Goal: Task Accomplishment & Management: Use online tool/utility

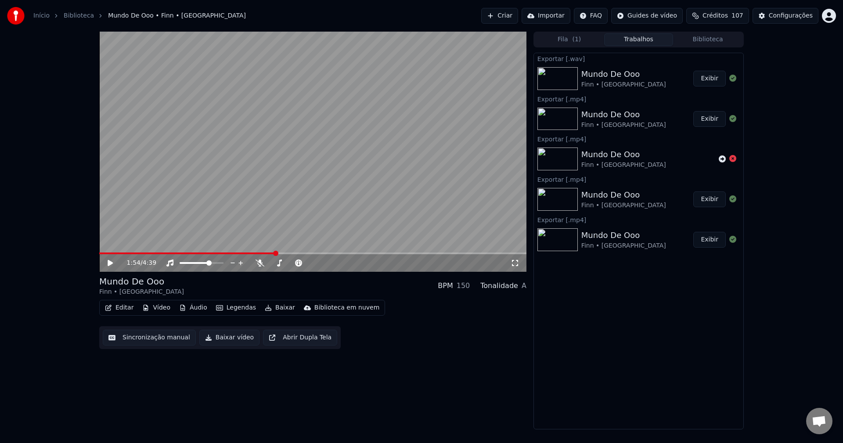
click at [694, 39] on button "Biblioteca" at bounding box center [707, 39] width 69 height 13
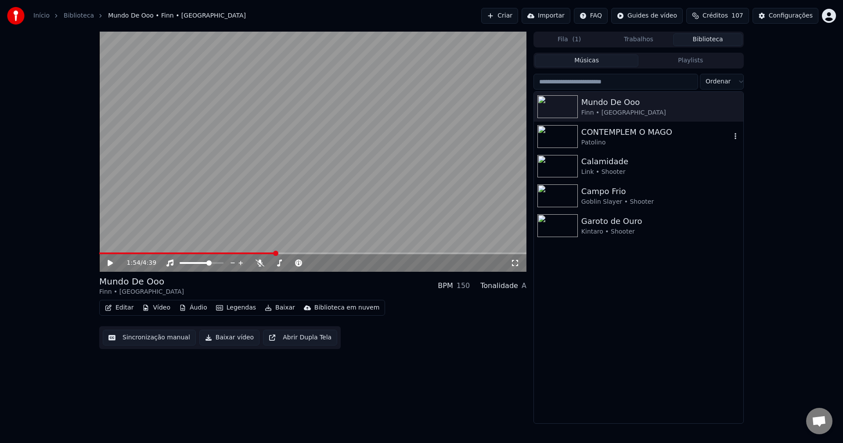
click at [621, 137] on div "CONTEMPLEM O MAGO" at bounding box center [657, 132] width 150 height 12
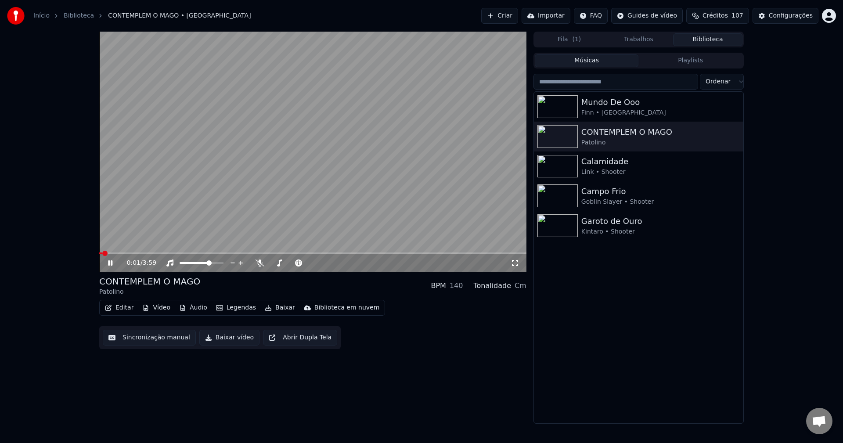
click at [268, 309] on button "Baixar" at bounding box center [279, 308] width 37 height 12
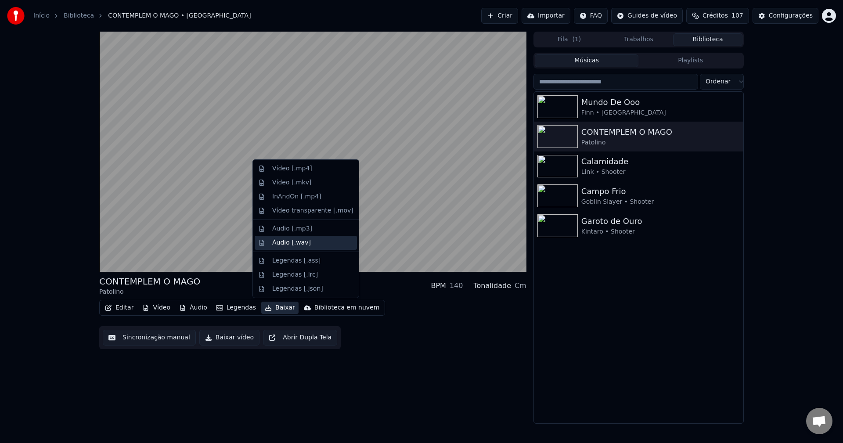
click at [294, 244] on div "Áudio [.wav]" at bounding box center [291, 243] width 39 height 9
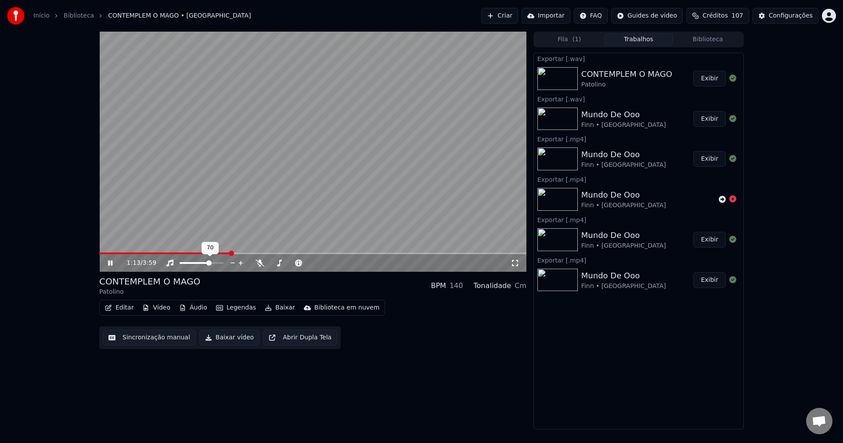
click at [213, 197] on video at bounding box center [312, 152] width 427 height 240
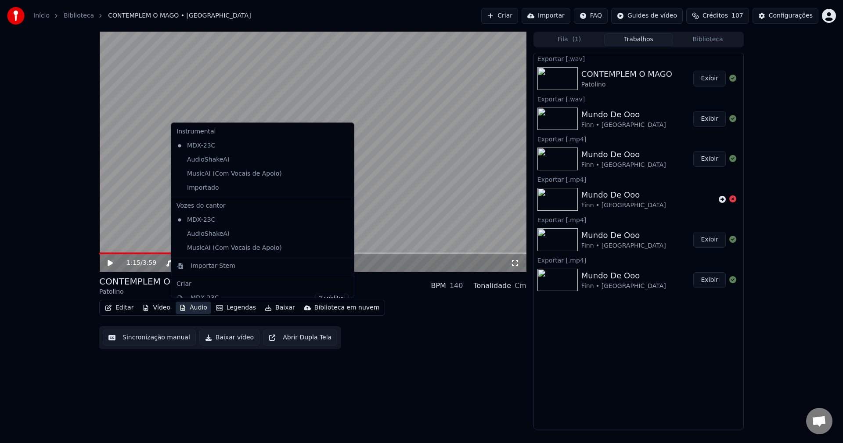
click at [203, 309] on button "Áudio" at bounding box center [193, 308] width 35 height 12
click at [214, 266] on div "Importar Stem" at bounding box center [213, 266] width 45 height 9
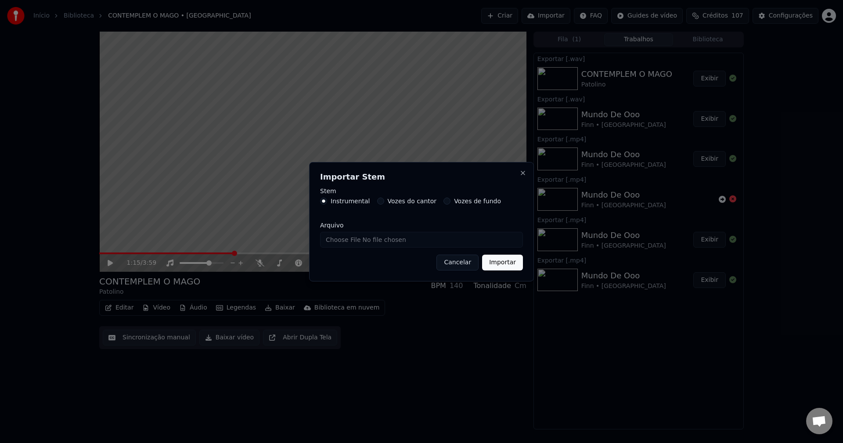
click at [334, 243] on input "Arquivo" at bounding box center [421, 240] width 203 height 16
type input "**********"
click at [505, 267] on button "Importar" at bounding box center [502, 263] width 41 height 16
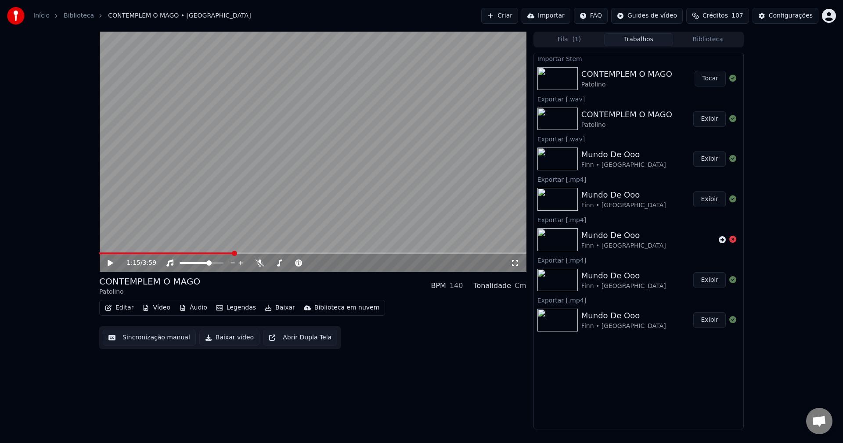
click at [244, 134] on video at bounding box center [312, 152] width 427 height 240
click at [372, 178] on video at bounding box center [312, 152] width 427 height 240
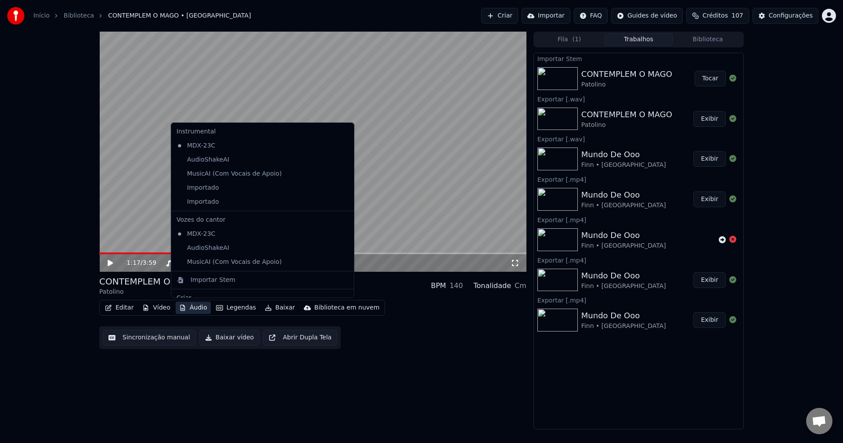
click at [184, 306] on button "Áudio" at bounding box center [193, 308] width 35 height 12
click at [209, 204] on div "Importado" at bounding box center [256, 202] width 166 height 14
click at [206, 191] on div "Importado" at bounding box center [256, 188] width 166 height 14
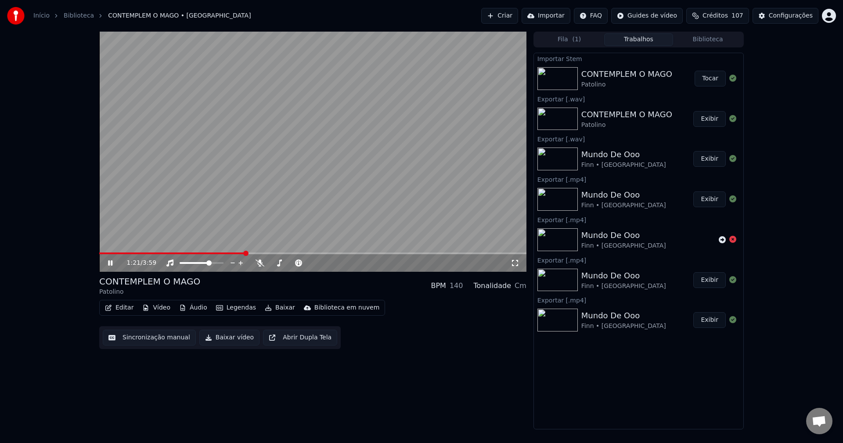
click at [199, 308] on button "Áudio" at bounding box center [193, 308] width 35 height 12
click at [188, 306] on button "Áudio" at bounding box center [193, 308] width 35 height 12
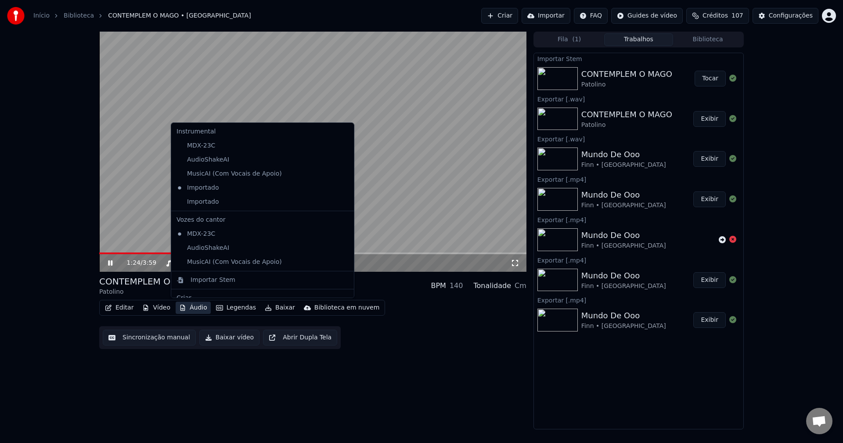
click at [343, 187] on icon at bounding box center [346, 187] width 6 height 7
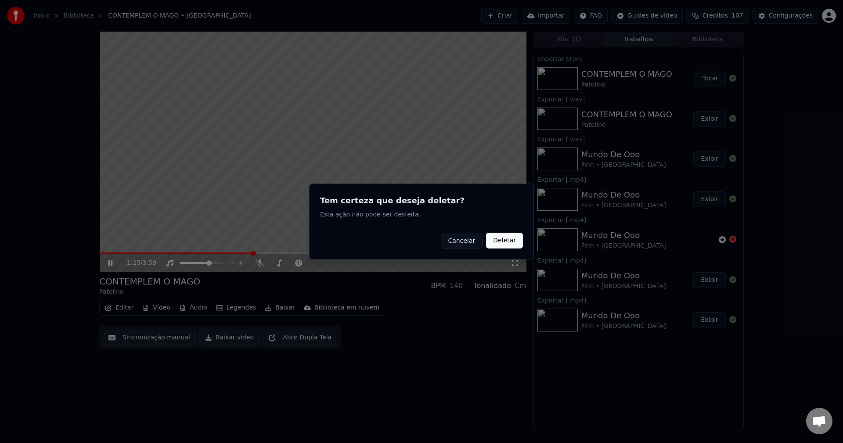
click at [510, 238] on button "Deletar" at bounding box center [504, 241] width 37 height 16
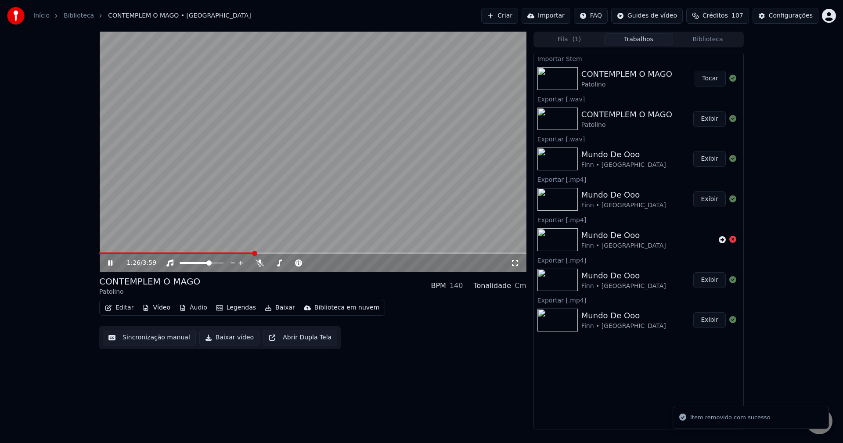
click at [195, 307] on button "Áudio" at bounding box center [193, 308] width 35 height 12
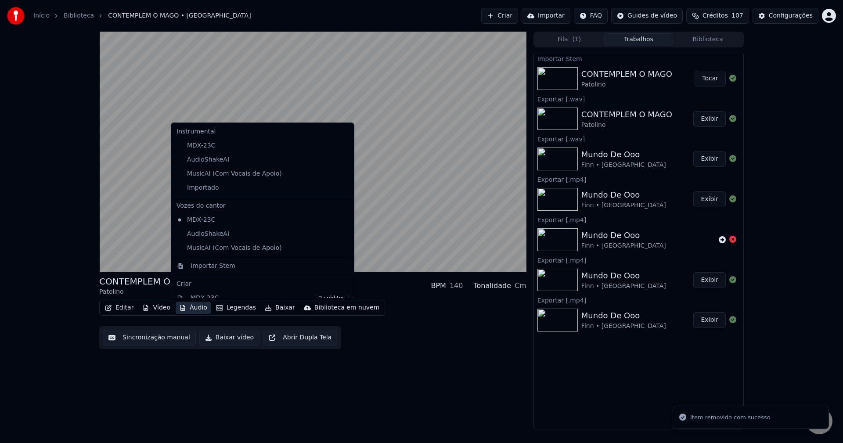
click at [343, 189] on icon at bounding box center [348, 187] width 10 height 7
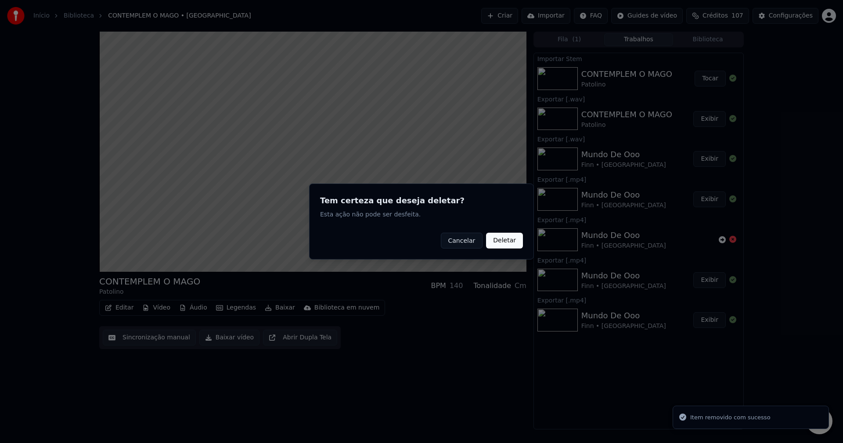
click at [506, 239] on button "Deletar" at bounding box center [504, 241] width 37 height 16
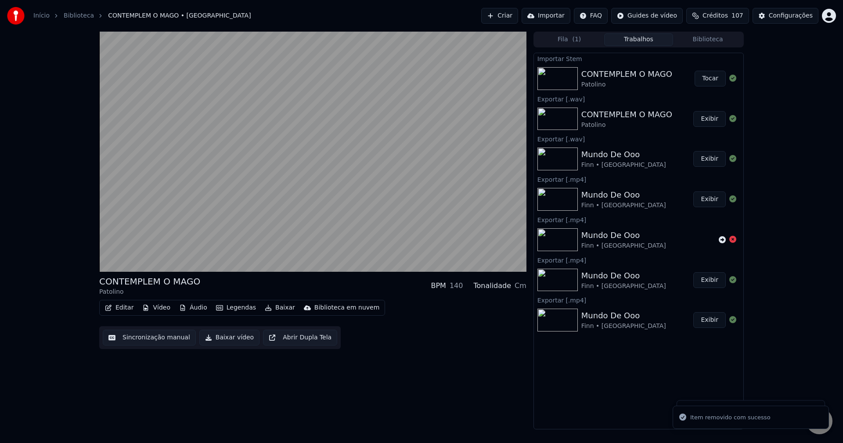
click at [184, 307] on button "Áudio" at bounding box center [193, 308] width 35 height 12
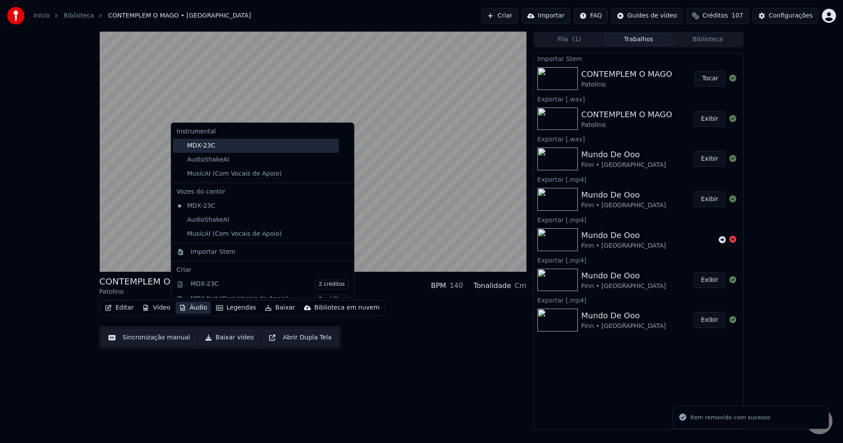
click at [228, 150] on div "MDX-23C" at bounding box center [256, 146] width 166 height 14
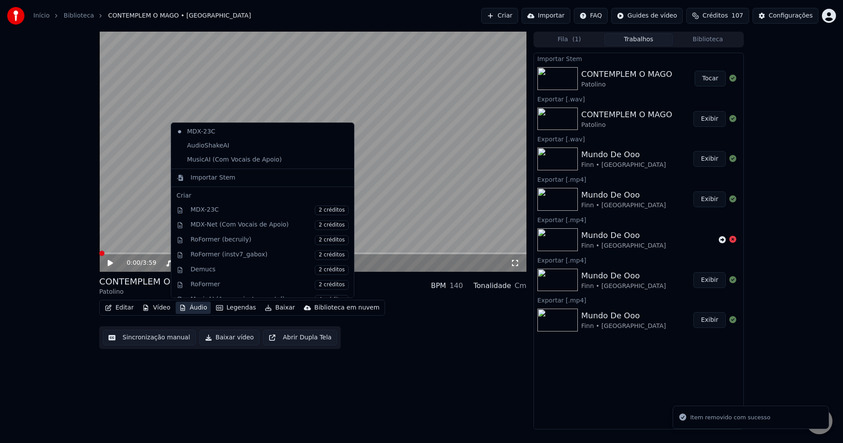
scroll to position [145, 0]
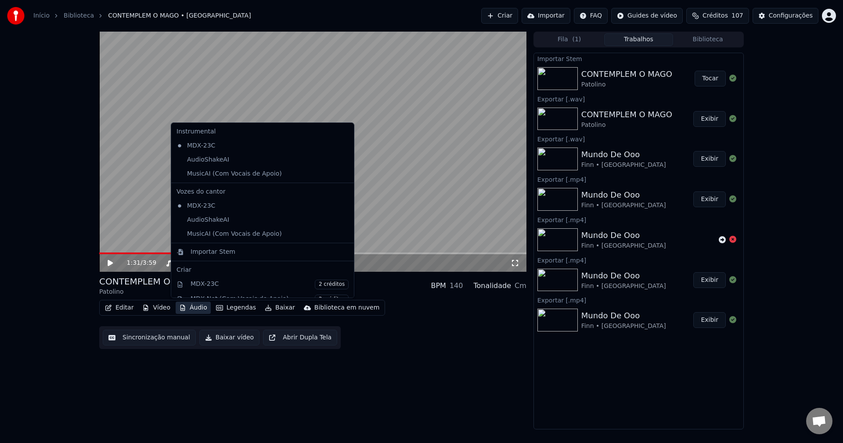
click at [189, 304] on button "Áudio" at bounding box center [193, 308] width 35 height 12
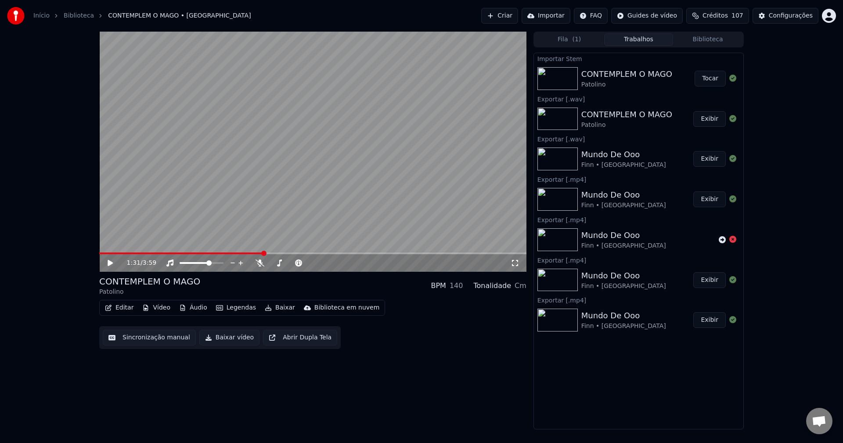
click at [188, 311] on button "Áudio" at bounding box center [193, 308] width 35 height 12
click at [190, 311] on button "Áudio" at bounding box center [193, 308] width 35 height 12
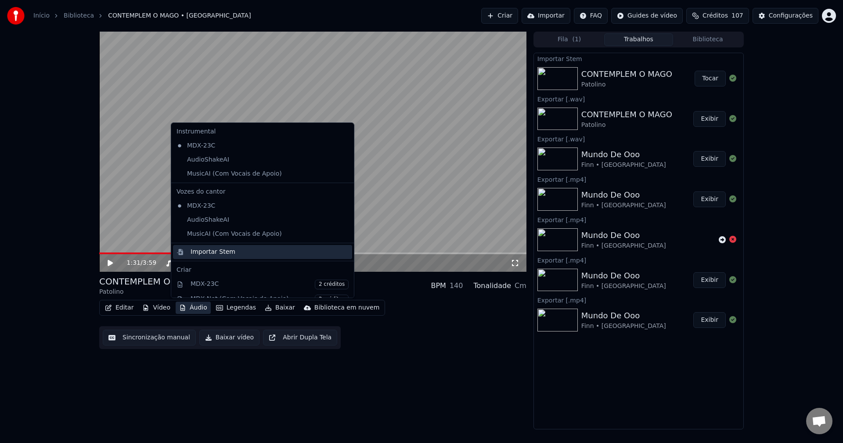
click at [213, 253] on div "Importar Stem" at bounding box center [213, 252] width 45 height 9
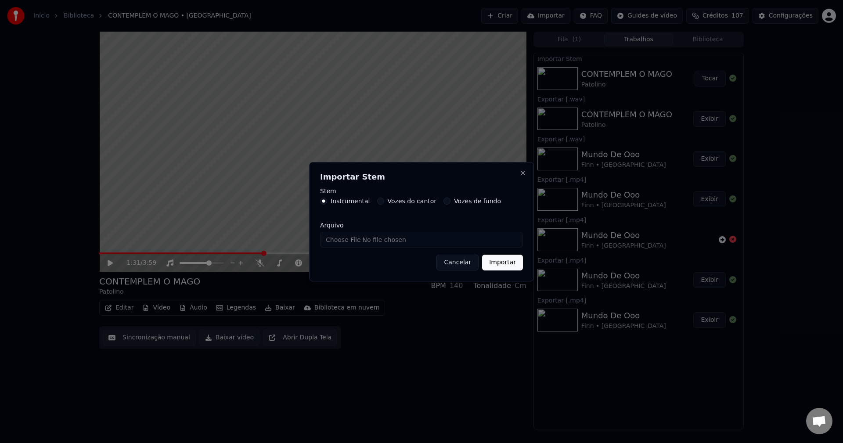
click at [335, 245] on input "Arquivo" at bounding box center [421, 240] width 203 height 16
type input "**********"
click at [511, 266] on button "Importar" at bounding box center [502, 263] width 41 height 16
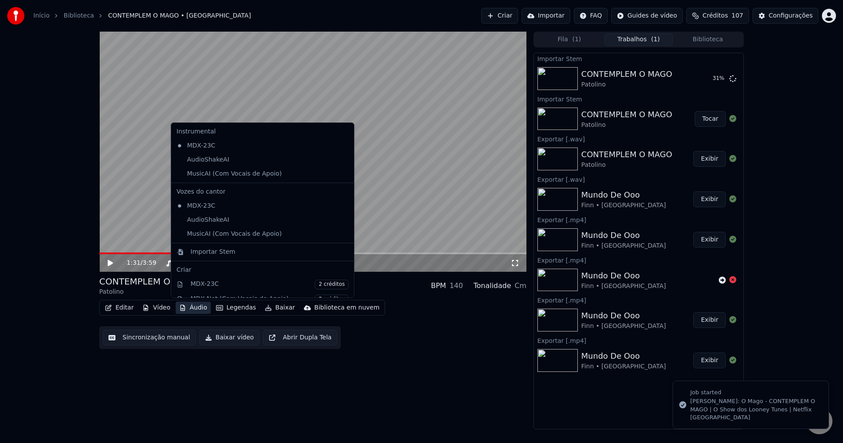
click at [197, 310] on button "Áudio" at bounding box center [193, 308] width 35 height 12
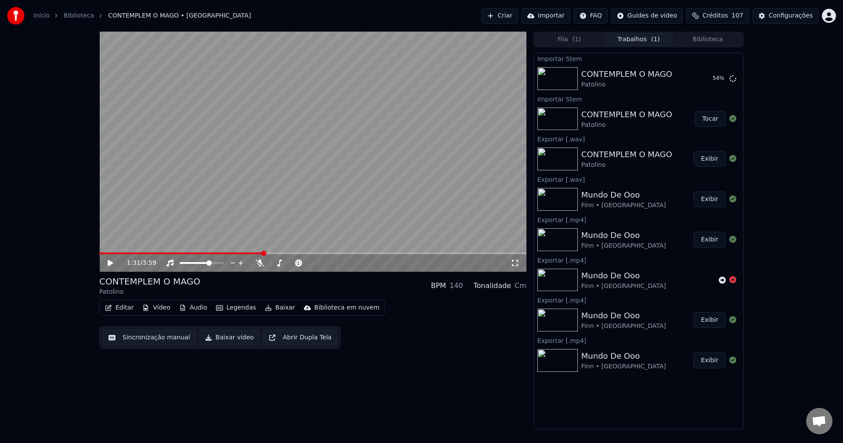
click at [464, 370] on div "1:31 / 3:59 CONTEMPLEM O MAGO [PERSON_NAME] BPM 140 Tonalidade Cm Editar Vídeo …" at bounding box center [312, 231] width 427 height 398
click at [709, 81] on button "Tocar" at bounding box center [710, 79] width 31 height 16
click at [132, 252] on video at bounding box center [312, 152] width 427 height 240
click at [123, 253] on span at bounding box center [312, 254] width 427 height 2
click at [158, 253] on span at bounding box center [312, 254] width 427 height 2
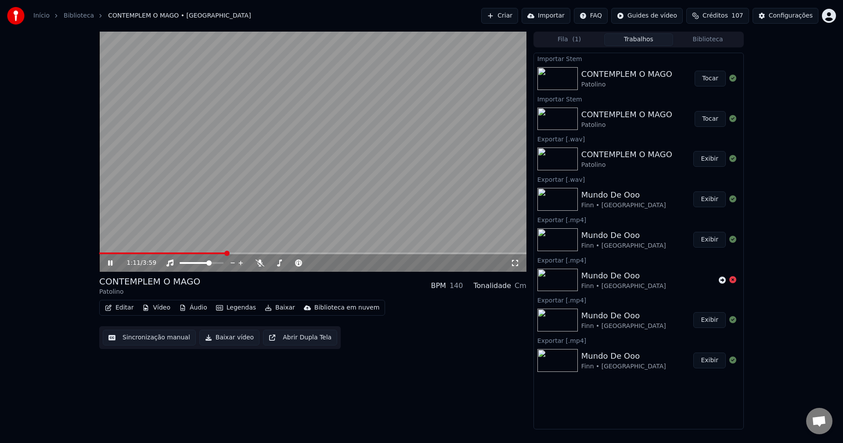
click at [227, 254] on span at bounding box center [312, 254] width 427 height 2
click at [224, 262] on span at bounding box center [220, 262] width 5 height 5
click at [261, 254] on span at bounding box center [312, 254] width 427 height 2
click at [214, 181] on video at bounding box center [312, 152] width 427 height 240
click at [183, 309] on icon "button" at bounding box center [182, 308] width 7 height 6
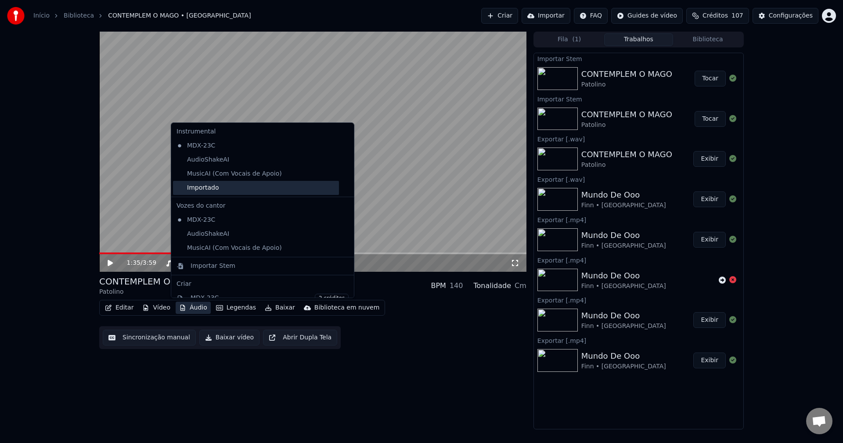
click at [198, 194] on div "Importado" at bounding box center [256, 188] width 166 height 14
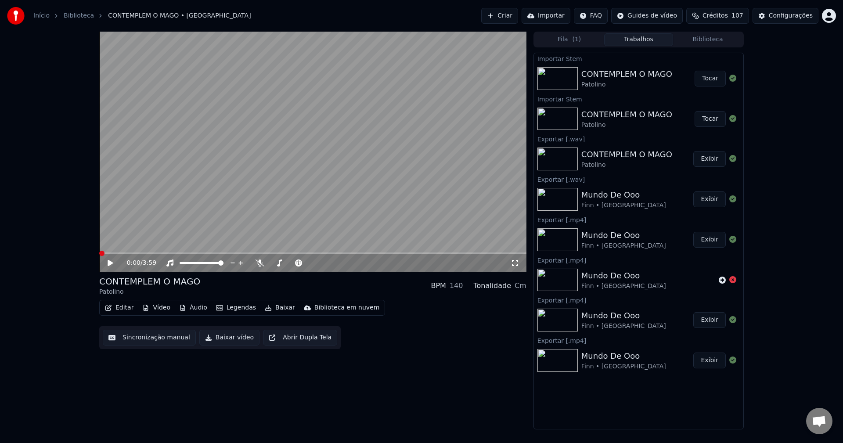
click at [251, 195] on video at bounding box center [312, 152] width 427 height 240
click at [160, 253] on span at bounding box center [129, 254] width 61 height 2
click at [145, 254] on span at bounding box center [132, 254] width 66 height 2
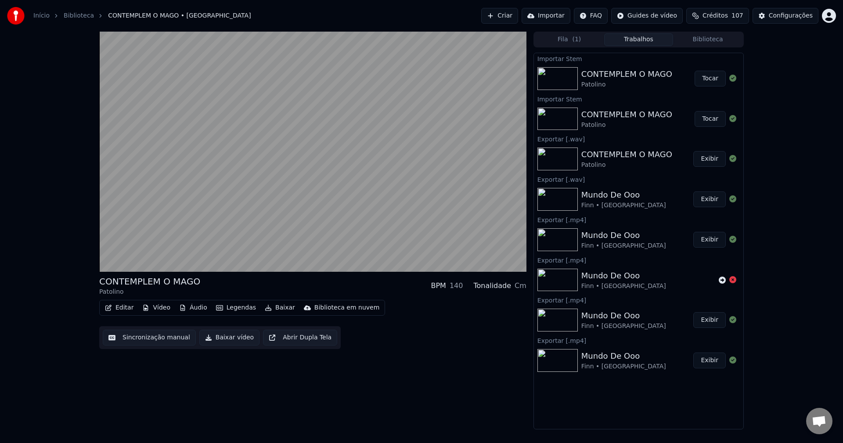
click at [260, 289] on div "CONTEMPLEM O MAGO [PERSON_NAME] BPM 140 Tonalidade Cm" at bounding box center [312, 285] width 427 height 21
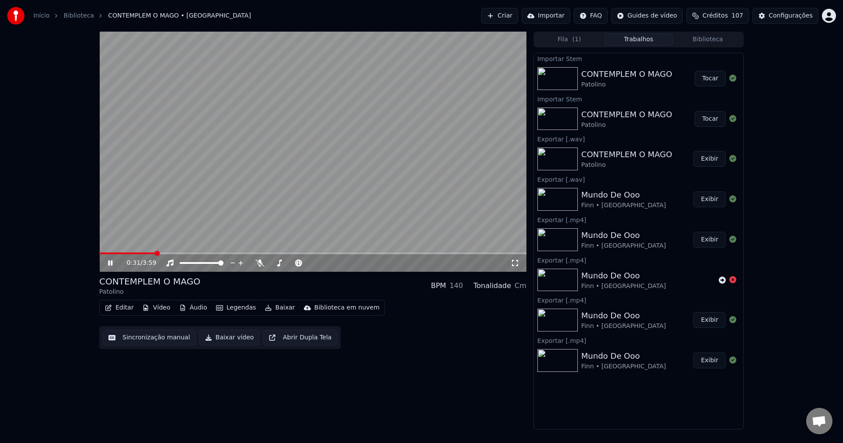
click at [311, 94] on video at bounding box center [312, 152] width 427 height 240
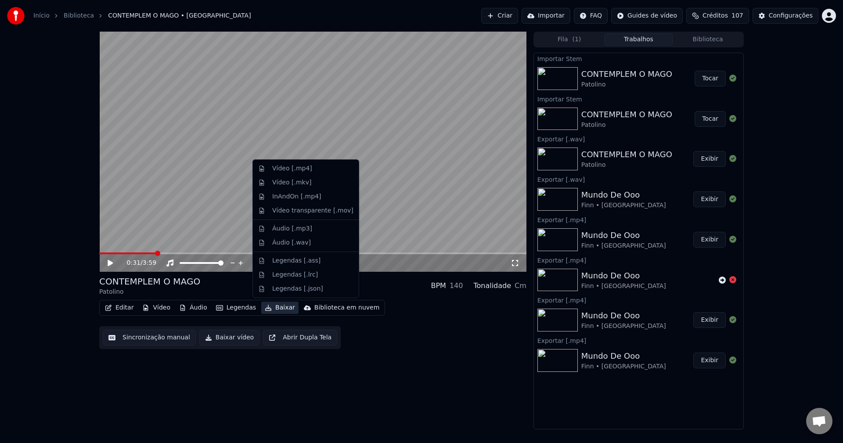
click at [270, 307] on button "Baixar" at bounding box center [279, 308] width 37 height 12
click at [295, 244] on div "Áudio [.wav]" at bounding box center [291, 243] width 39 height 9
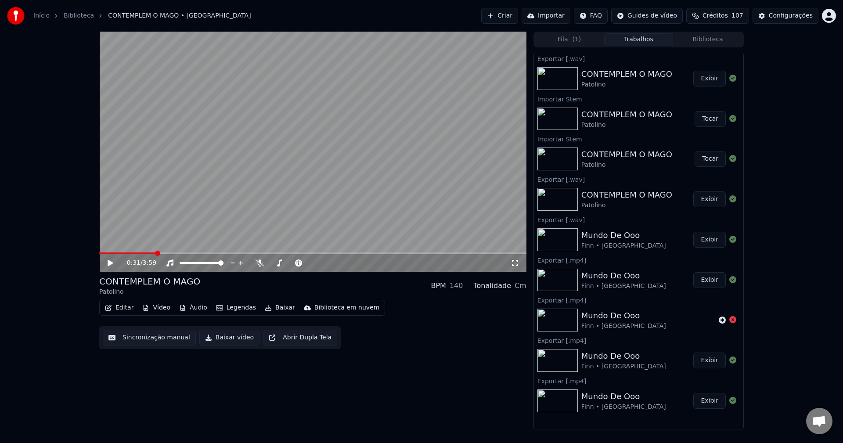
click at [706, 80] on button "Exibir" at bounding box center [710, 79] width 33 height 16
click at [256, 264] on icon at bounding box center [260, 263] width 9 height 7
click at [264, 177] on video at bounding box center [312, 152] width 427 height 240
click at [264, 181] on video at bounding box center [312, 152] width 427 height 240
drag, startPoint x: 155, startPoint y: 252, endPoint x: 60, endPoint y: 246, distance: 94.6
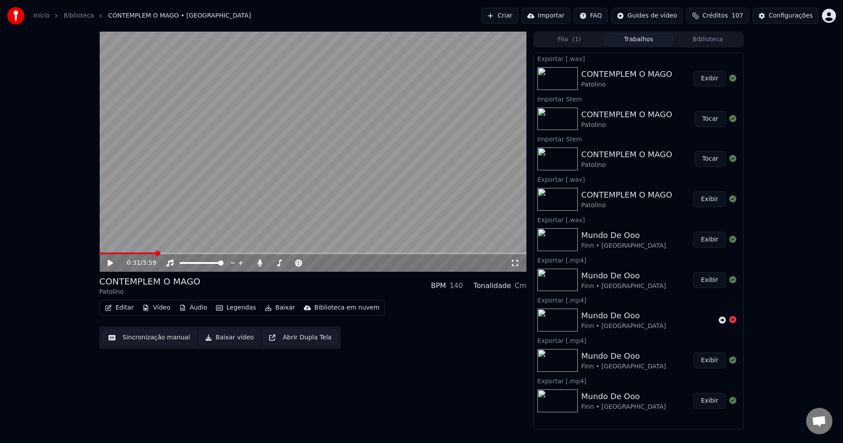
click at [60, 246] on div "0:31 / 3:59 CONTEMPLEM O MAGO [PERSON_NAME] BPM 140 Tonalidade Cm Editar Vídeo …" at bounding box center [421, 231] width 843 height 398
click at [99, 253] on span at bounding box center [99, 254] width 0 height 2
click at [281, 189] on video at bounding box center [312, 152] width 427 height 240
click at [158, 307] on button "Vídeo" at bounding box center [156, 308] width 35 height 12
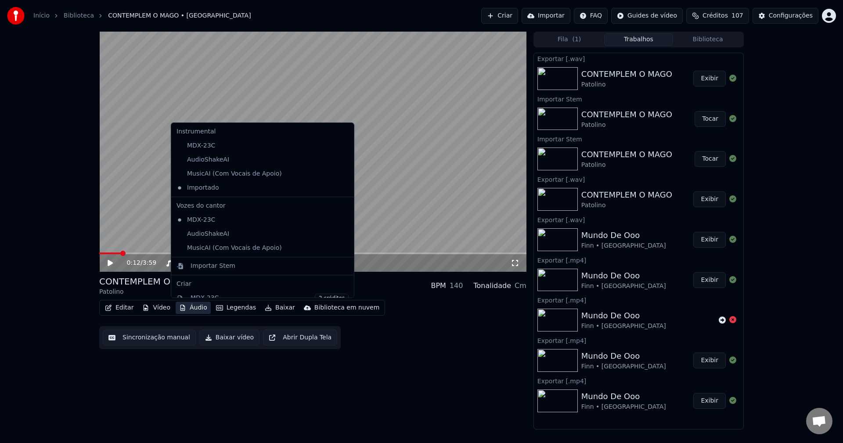
click at [194, 305] on button "Áudio" at bounding box center [193, 308] width 35 height 12
click at [190, 144] on div "MDX-23C" at bounding box center [256, 146] width 166 height 14
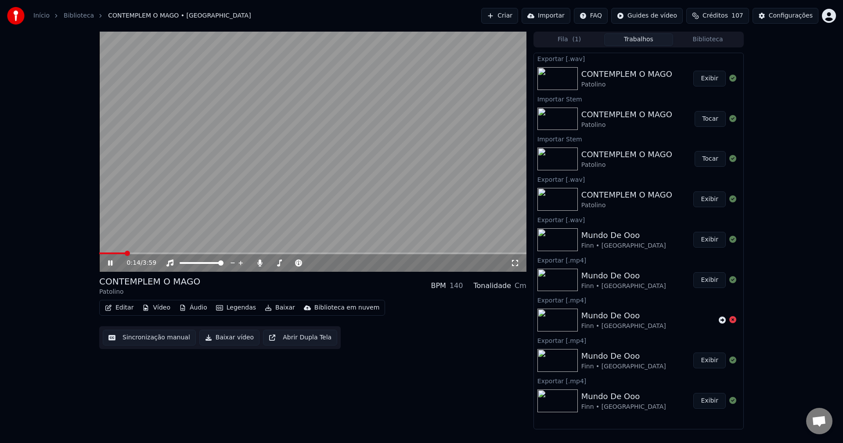
click at [188, 306] on button "Áudio" at bounding box center [193, 308] width 35 height 12
click at [412, 332] on div "Editar Vídeo Áudio Legendas Baixar Biblioteca em nuvem Sincronização manual Bai…" at bounding box center [312, 324] width 427 height 49
click at [239, 222] on video at bounding box center [312, 152] width 427 height 240
click at [186, 304] on button "Áudio" at bounding box center [193, 308] width 35 height 12
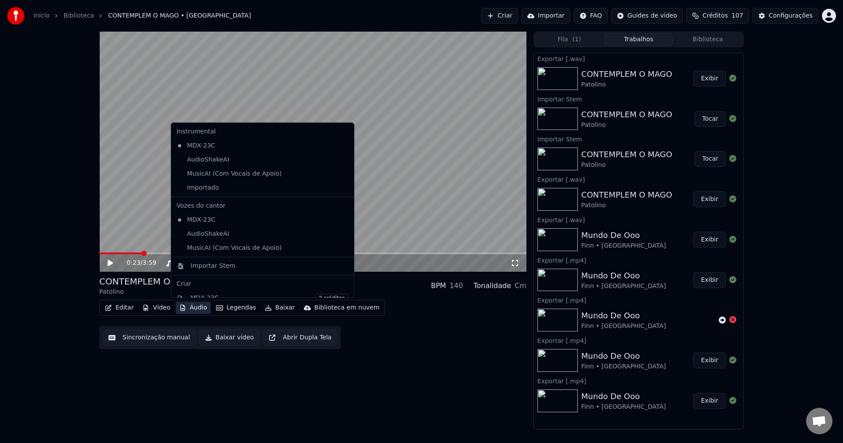
click at [209, 195] on div "Instrumental MDX-23C AudioShakeAI MusicAI (Com Vocais de Apoio) Importado Vozes…" at bounding box center [263, 211] width 184 height 176
click at [212, 190] on div "Importado" at bounding box center [256, 188] width 166 height 14
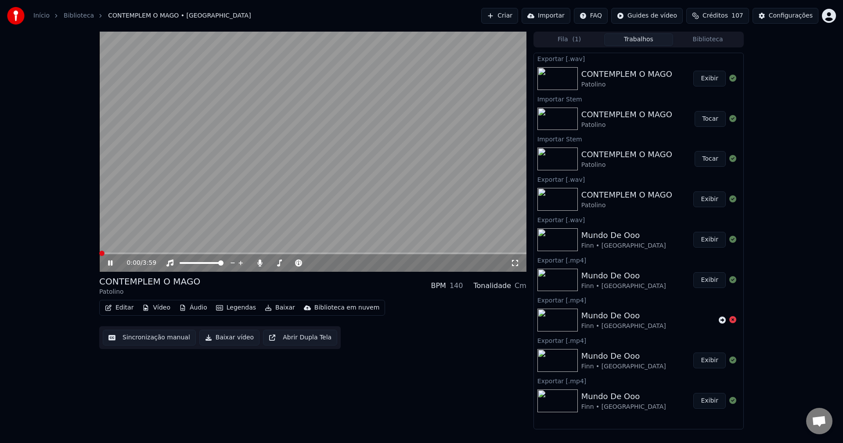
click at [168, 204] on video at bounding box center [312, 152] width 427 height 240
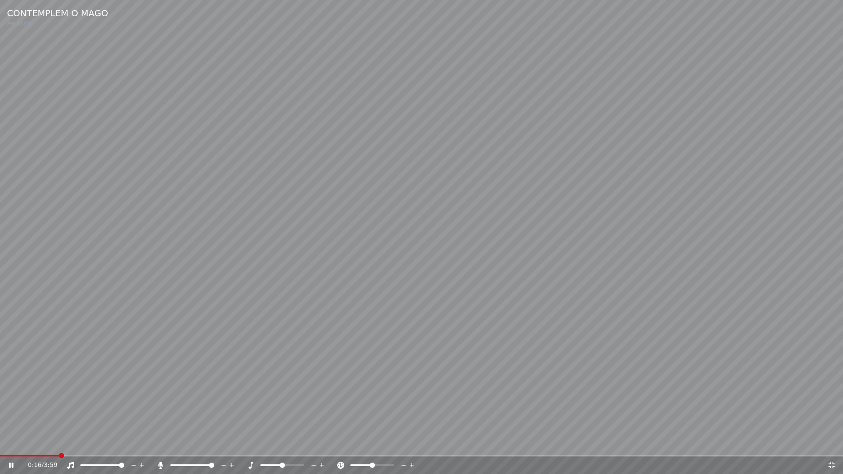
click at [837, 443] on div "0:16 / 3:59" at bounding box center [422, 465] width 836 height 9
click at [833, 443] on icon at bounding box center [832, 466] width 6 height 6
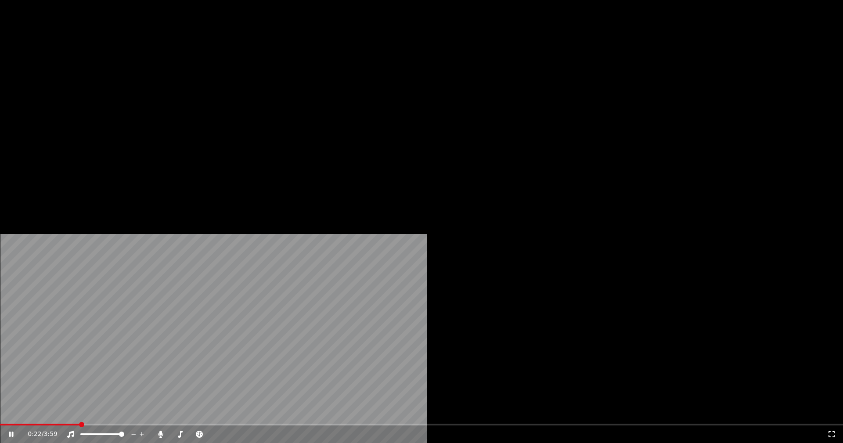
click at [234, 191] on video at bounding box center [421, 237] width 843 height 474
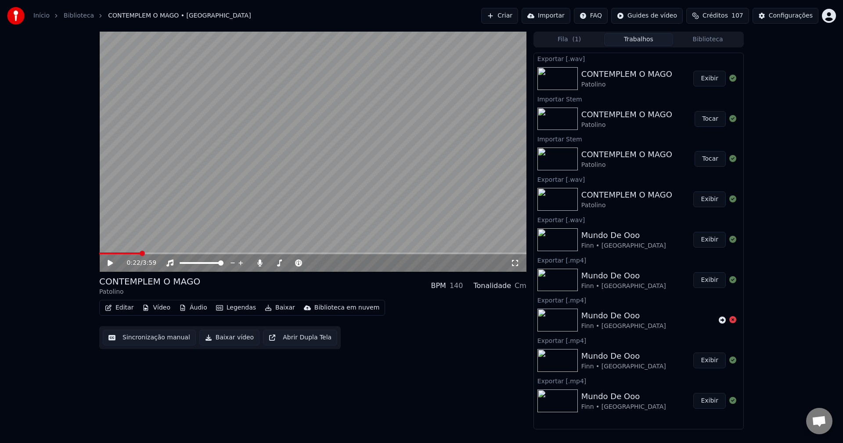
click at [275, 187] on video at bounding box center [312, 152] width 427 height 240
click at [223, 212] on video at bounding box center [312, 152] width 427 height 240
click at [142, 253] on span at bounding box center [123, 254] width 48 height 2
click at [231, 235] on video at bounding box center [312, 152] width 427 height 240
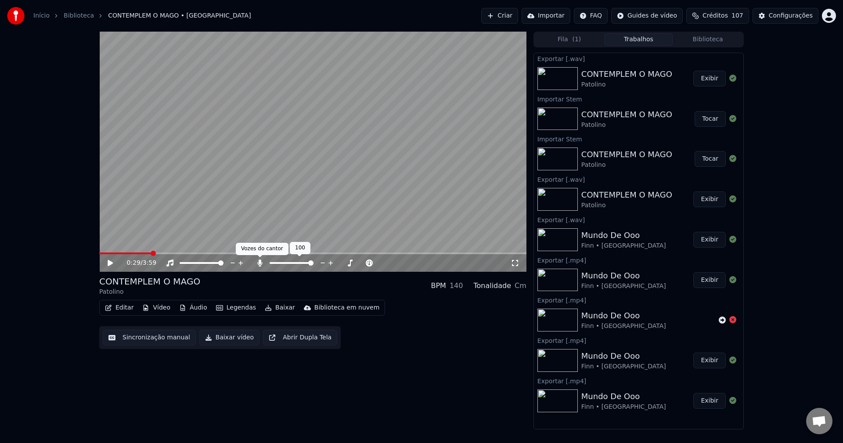
click at [266, 264] on div at bounding box center [299, 263] width 71 height 9
click at [260, 264] on icon at bounding box center [260, 263] width 9 height 7
click at [228, 206] on video at bounding box center [312, 152] width 427 height 240
click at [145, 252] on video at bounding box center [312, 152] width 427 height 240
click at [146, 253] on span at bounding box center [126, 254] width 54 height 2
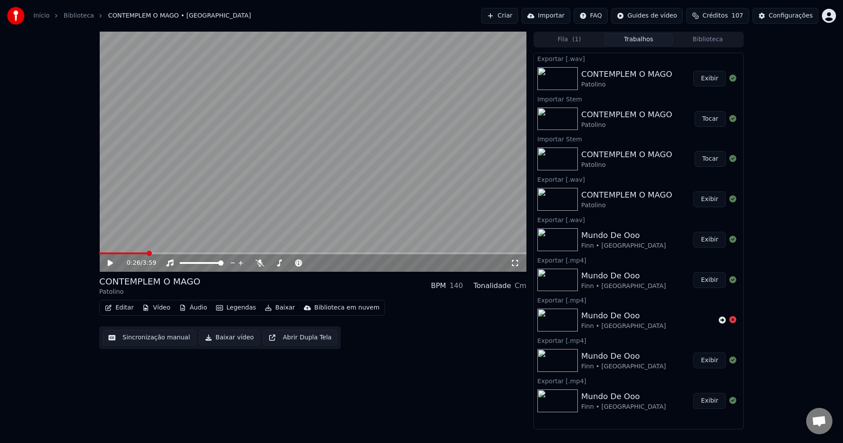
click at [439, 333] on div "Editar Vídeo Áudio Legendas Baixar Biblioteca em nuvem Sincronização manual Bai…" at bounding box center [312, 324] width 427 height 49
click at [516, 10] on button "Criar" at bounding box center [499, 16] width 37 height 16
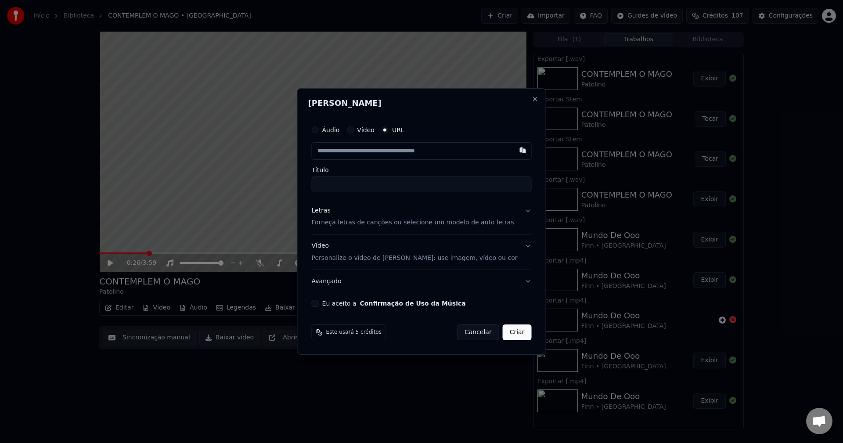
click at [358, 150] on input "text" at bounding box center [422, 151] width 220 height 18
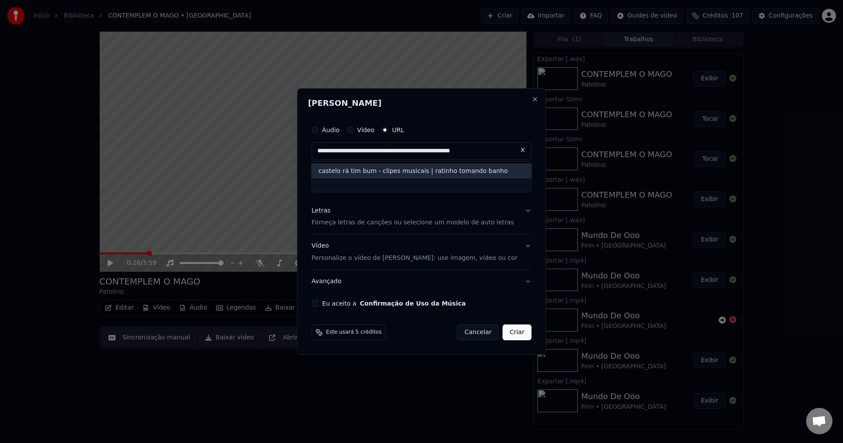
click at [398, 170] on div "castelo rá tim bum - clipes musicais | ratinho tomando banho" at bounding box center [422, 171] width 220 height 16
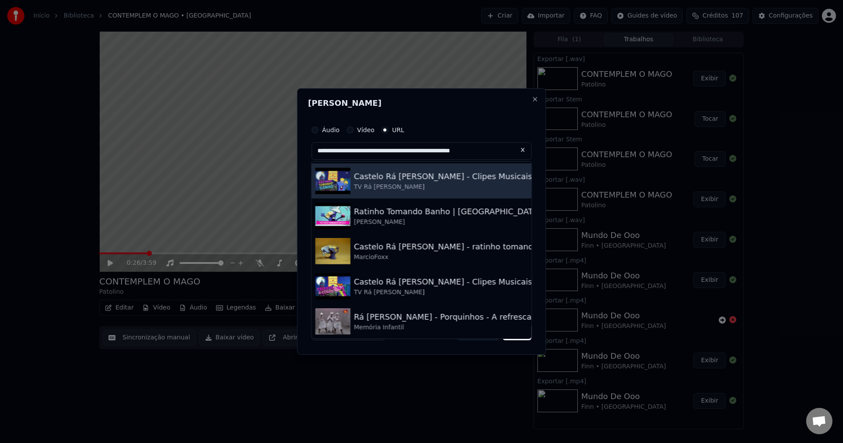
click at [432, 181] on div "Castelo Rá [PERSON_NAME] - Clipes Musicais | Ratinho Tomando Banho" at bounding box center [495, 176] width 282 height 12
type input "**********"
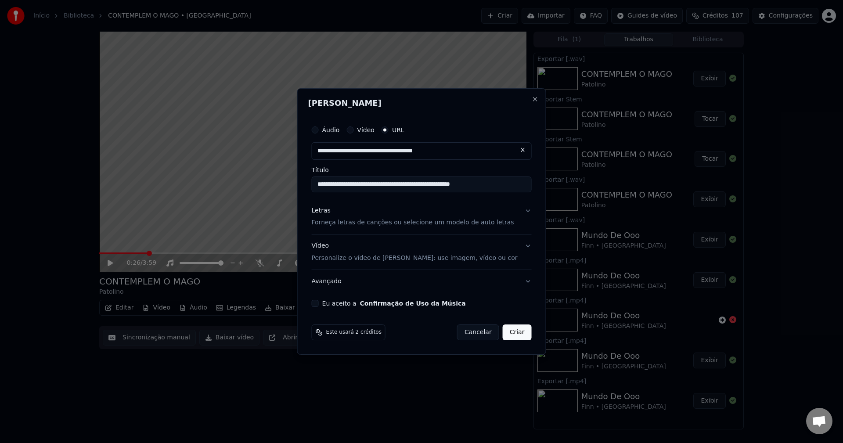
click at [490, 152] on input "**********" at bounding box center [422, 151] width 220 height 18
paste input "*****"
click at [488, 163] on div "**********" at bounding box center [422, 156] width 220 height 71
click at [493, 152] on input "**********" at bounding box center [422, 151] width 220 height 18
click at [481, 155] on input "**********" at bounding box center [422, 151] width 220 height 18
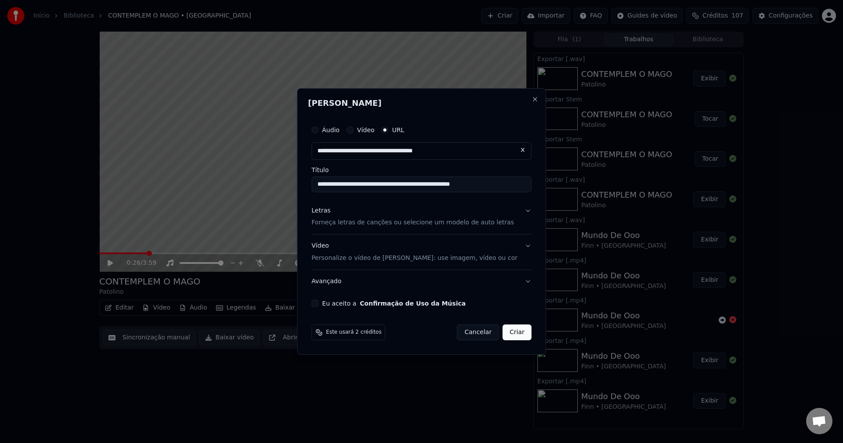
paste input "**********"
click at [357, 184] on input "**********" at bounding box center [422, 185] width 220 height 16
click at [443, 170] on div "ratinho tomando banho (banho é bom) | castelo rá-tim-bum" at bounding box center [422, 171] width 220 height 16
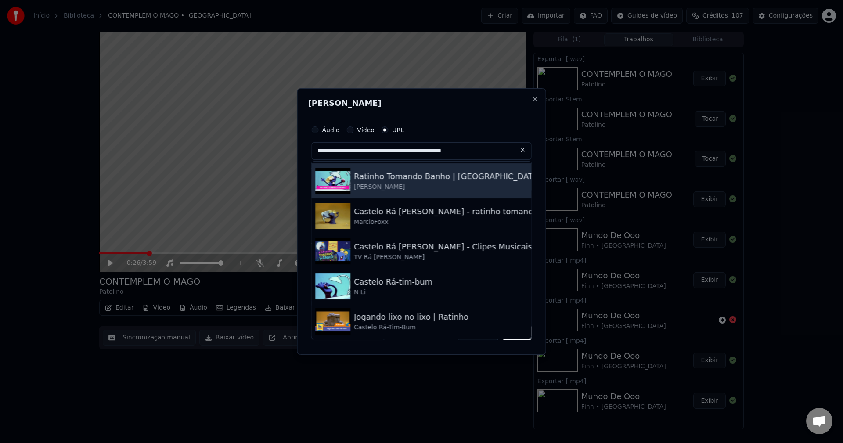
click at [414, 179] on div "Ratinho Tomando Banho | [GEOGRAPHIC_DATA]-Tim-Bum" at bounding box center [466, 176] width 224 height 12
type input "**********"
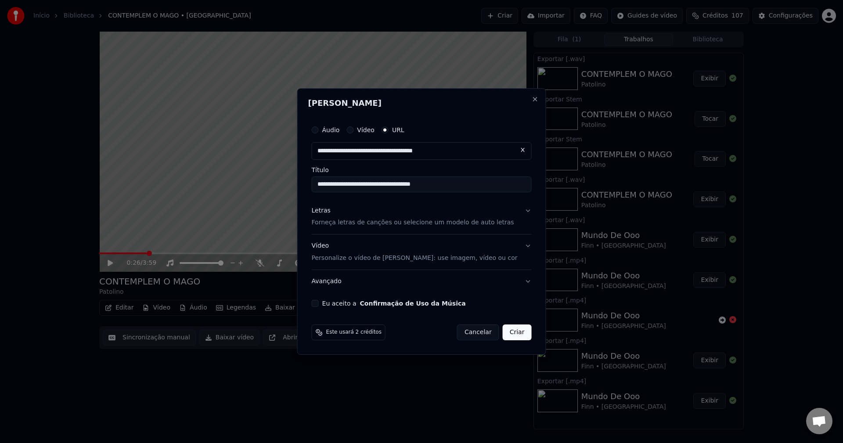
click at [367, 223] on p "Forneça letras de canções ou selecione um modelo de auto letras" at bounding box center [413, 223] width 202 height 9
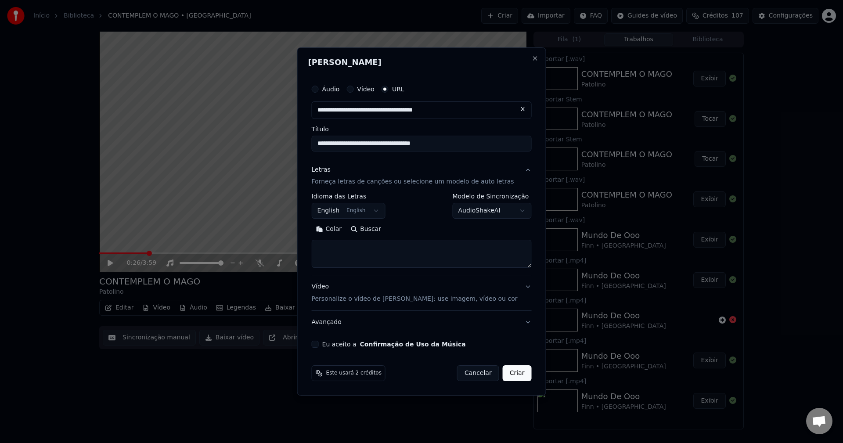
click at [405, 252] on textarea at bounding box center [422, 254] width 220 height 28
paste textarea "**********"
type textarea "**********"
click at [371, 204] on body "**********" at bounding box center [421, 221] width 843 height 443
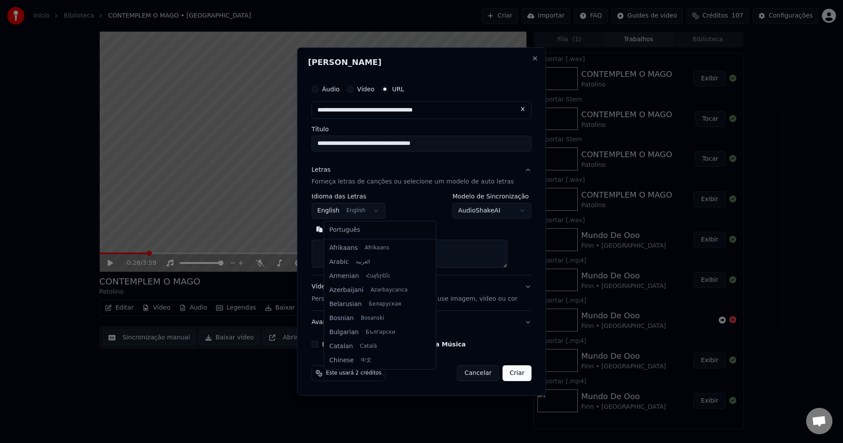
scroll to position [70, 0]
select select "**"
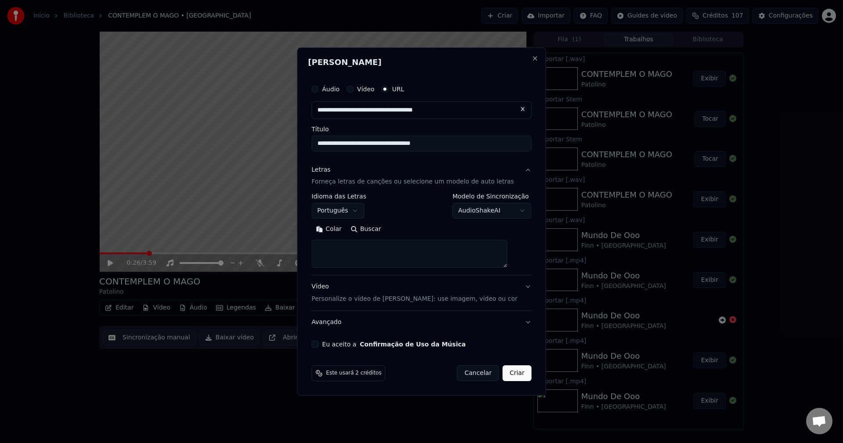
click at [367, 257] on textarea at bounding box center [410, 254] width 196 height 28
paste textarea "**********"
type textarea "**********"
click at [355, 142] on input "**********" at bounding box center [422, 144] width 220 height 16
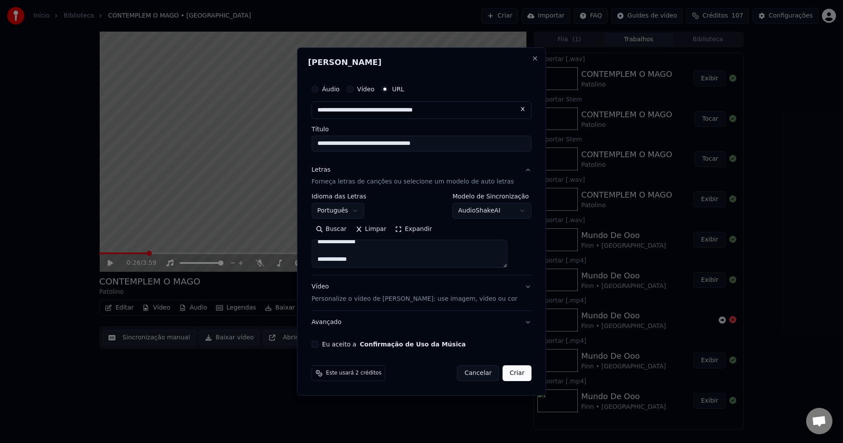
click at [347, 298] on p "Personalize o vídeo de [PERSON_NAME]: use imagem, vídeo ou cor" at bounding box center [415, 299] width 206 height 9
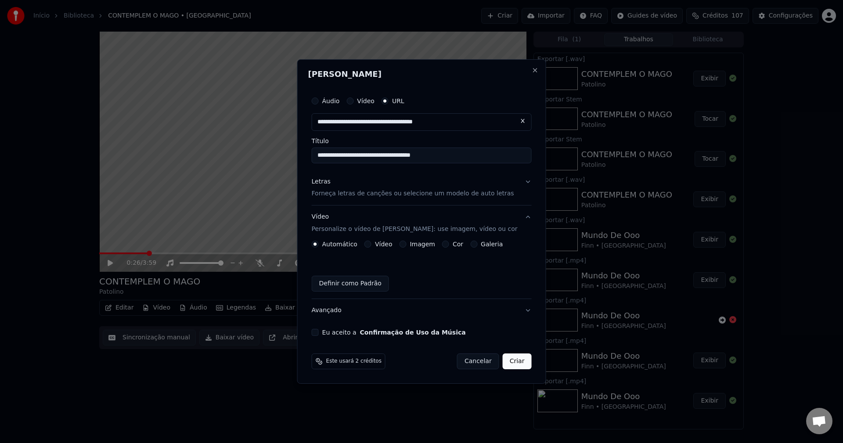
click at [406, 246] on button "Imagem" at bounding box center [402, 244] width 7 height 7
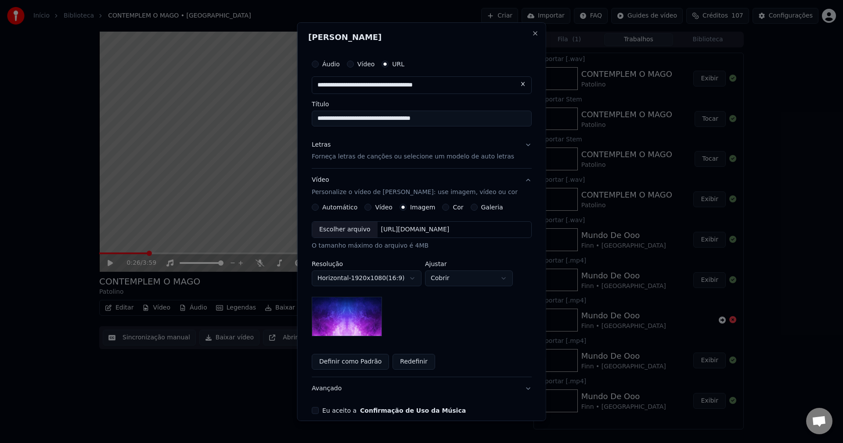
click at [349, 229] on div "Escolher arquivo" at bounding box center [344, 230] width 65 height 16
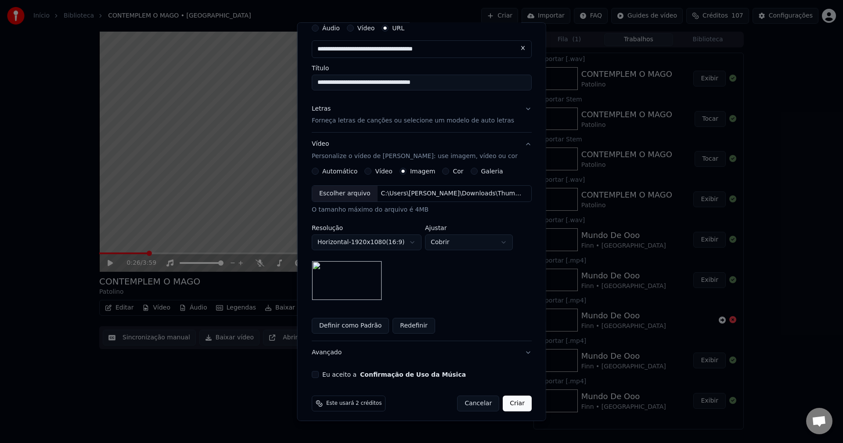
scroll to position [41, 0]
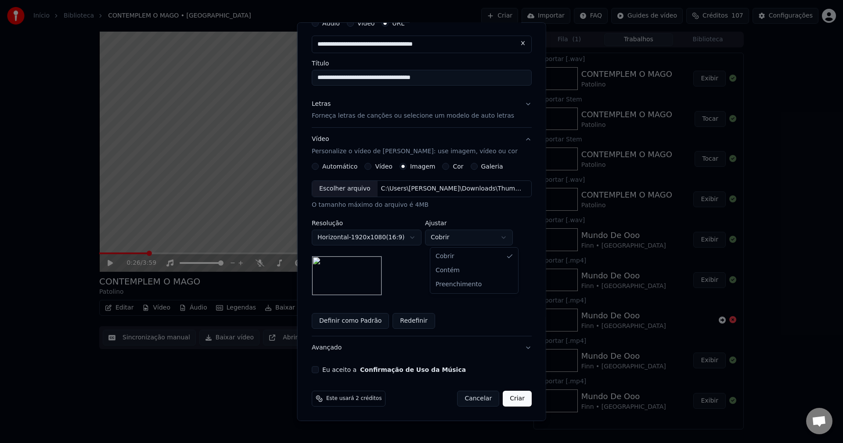
click at [464, 240] on body "**********" at bounding box center [421, 221] width 843 height 443
select select "****"
click at [451, 316] on div "Definir como Padrão Redefinir" at bounding box center [422, 321] width 220 height 16
click at [319, 369] on button "Eu aceito a Confirmação de Uso da Música" at bounding box center [315, 369] width 7 height 7
click at [506, 397] on button "Criar" at bounding box center [517, 399] width 29 height 16
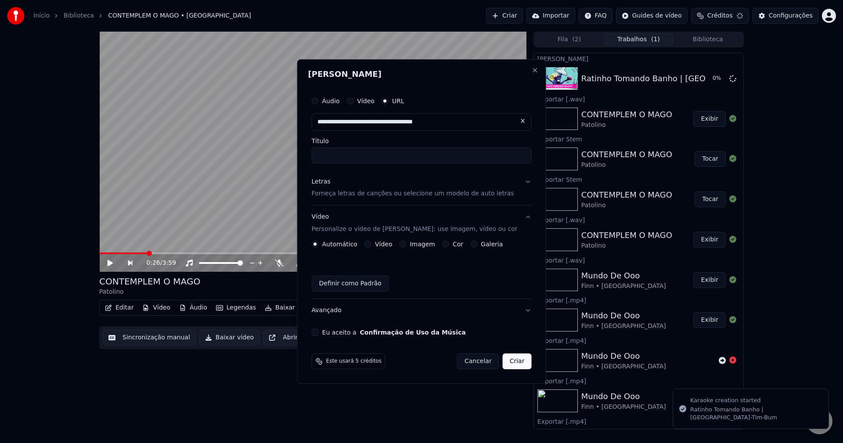
scroll to position [0, 0]
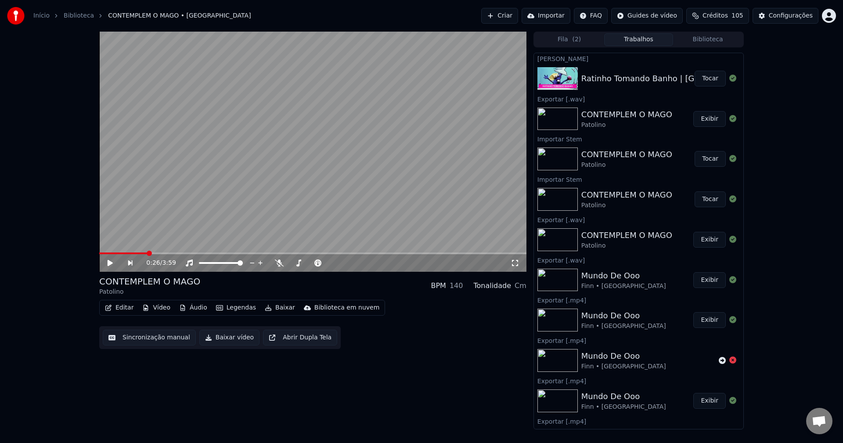
click at [697, 78] on button "Tocar" at bounding box center [710, 79] width 31 height 16
click at [173, 213] on video at bounding box center [312, 152] width 427 height 240
click at [204, 198] on video at bounding box center [312, 152] width 427 height 240
drag, startPoint x: 514, startPoint y: 263, endPoint x: 506, endPoint y: 277, distance: 16.6
click at [515, 263] on icon at bounding box center [515, 263] width 9 height 7
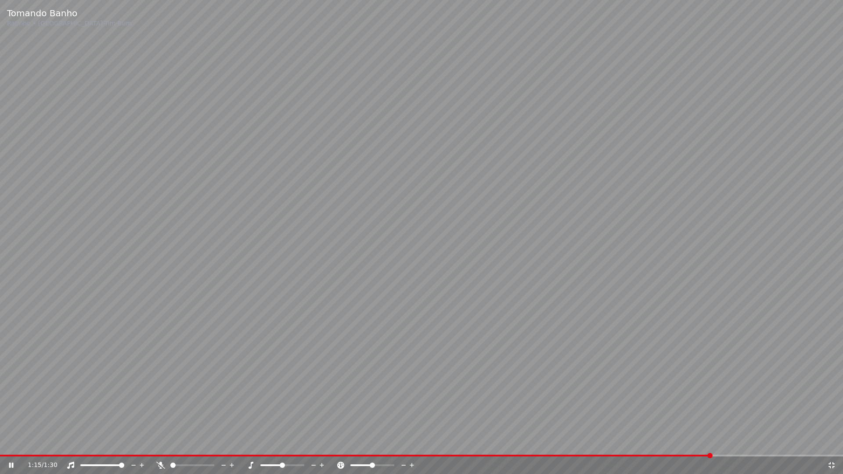
click at [835, 443] on icon at bounding box center [832, 465] width 9 height 7
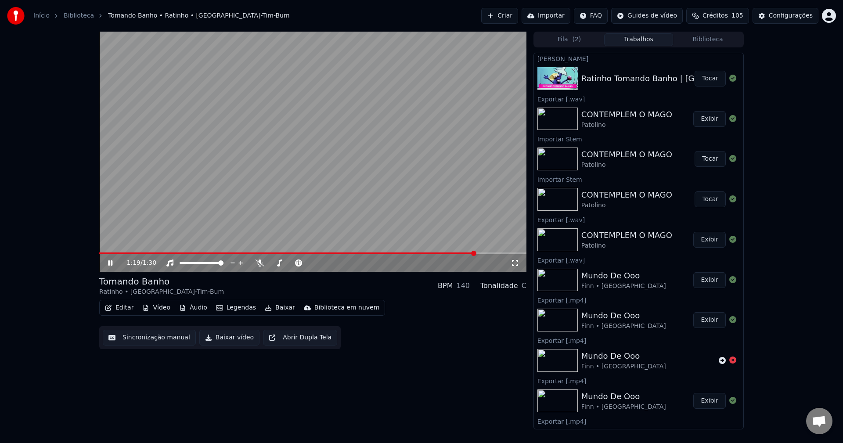
click at [300, 214] on video at bounding box center [312, 152] width 427 height 240
click at [109, 308] on icon "button" at bounding box center [108, 308] width 6 height 6
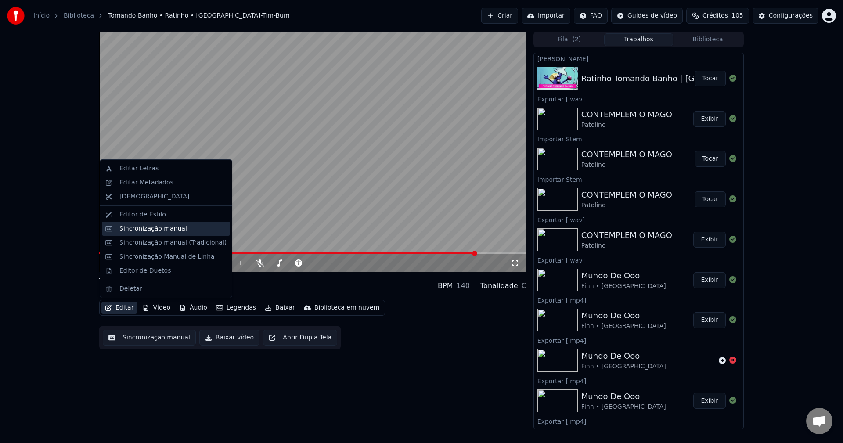
click at [136, 234] on div "Sincronização manual" at bounding box center [166, 229] width 128 height 14
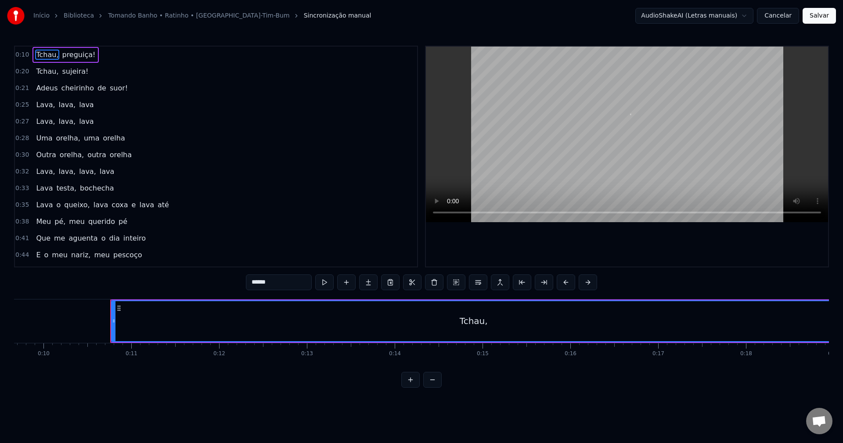
scroll to position [0, 901]
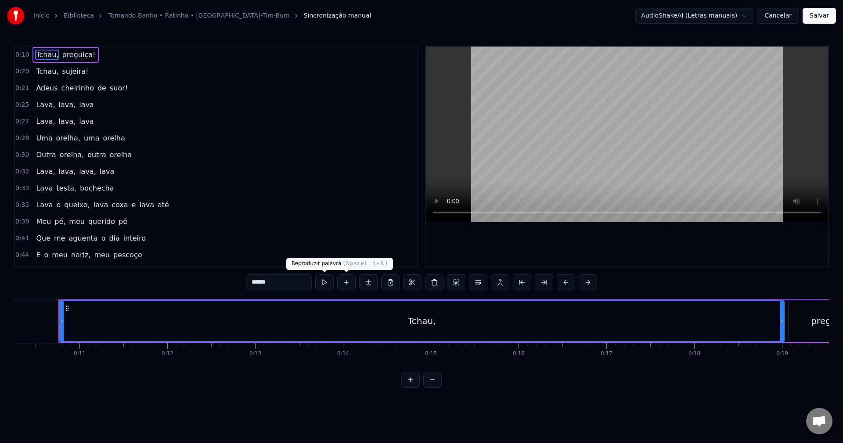
click at [321, 285] on button at bounding box center [324, 283] width 18 height 16
click at [321, 283] on button at bounding box center [324, 283] width 18 height 16
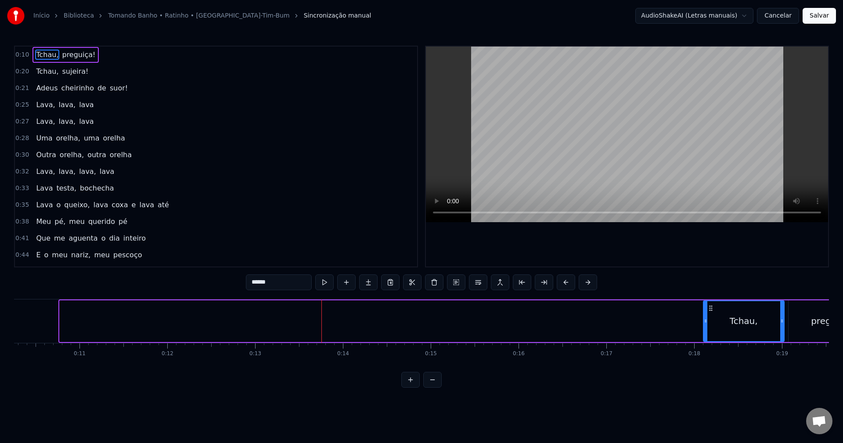
drag, startPoint x: 61, startPoint y: 324, endPoint x: 705, endPoint y: 322, distance: 643.9
click at [705, 322] on icon at bounding box center [706, 321] width 4 height 7
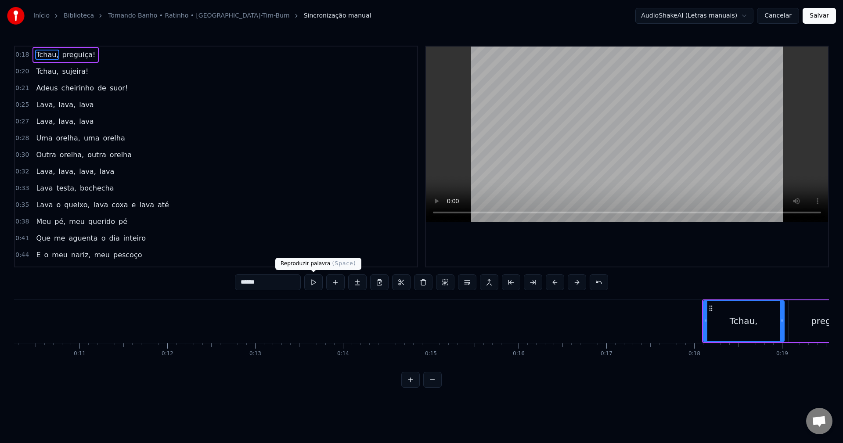
click at [317, 282] on button at bounding box center [313, 283] width 18 height 16
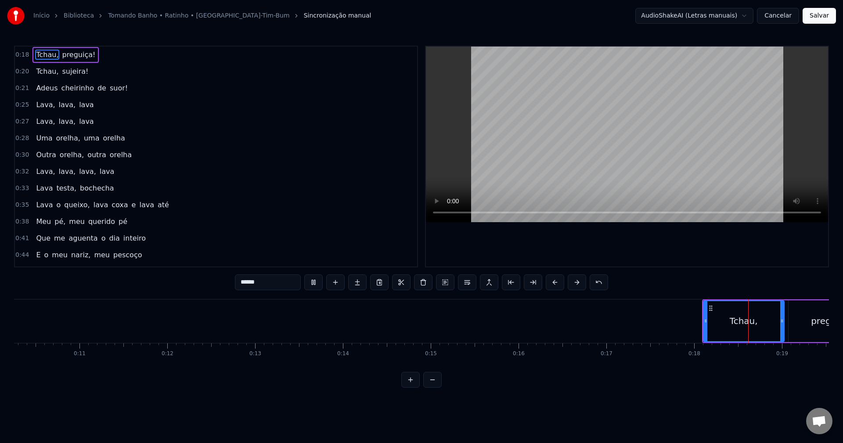
click at [317, 282] on button at bounding box center [313, 283] width 18 height 16
drag, startPoint x: 706, startPoint y: 323, endPoint x: 752, endPoint y: 321, distance: 46.6
click at [752, 321] on icon at bounding box center [753, 321] width 4 height 7
